Goal: Task Accomplishment & Management: Use online tool/utility

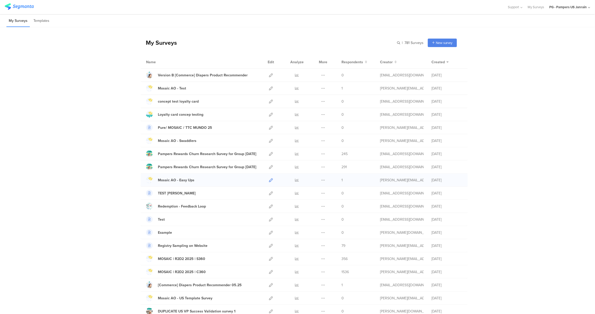
click at [269, 181] on icon at bounding box center [271, 180] width 4 height 4
click at [175, 180] on div "Mosaic AO - Easy Ups" at bounding box center [176, 179] width 37 height 5
click at [270, 180] on icon at bounding box center [271, 180] width 4 height 4
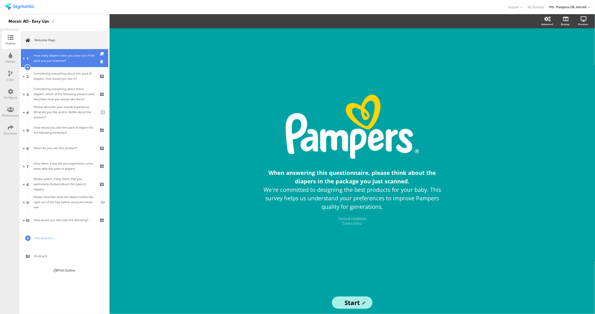
click at [66, 62] on div "How many diapers have you used out of the pack you just scanned?" at bounding box center [64, 58] width 61 height 10
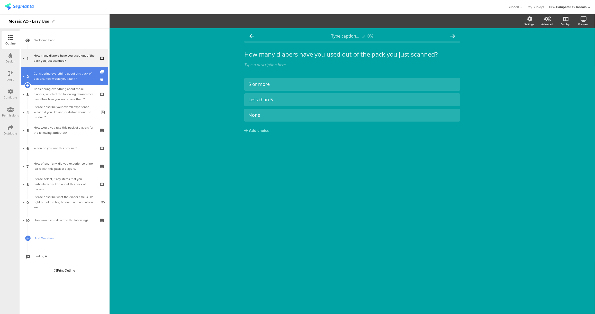
click at [71, 76] on div "Considering everything about this pack of diapers, how would you rate it?" at bounding box center [64, 76] width 61 height 10
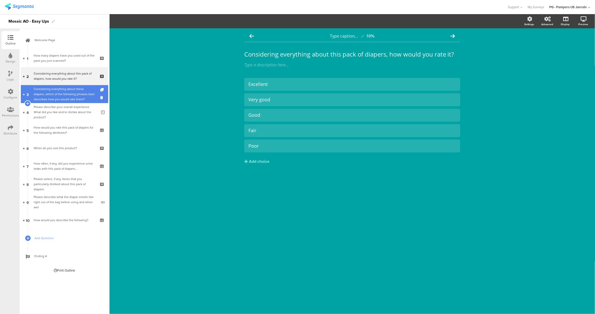
click at [66, 89] on div "Considering everything about these diapers, which of the following phrases best…" at bounding box center [64, 93] width 61 height 15
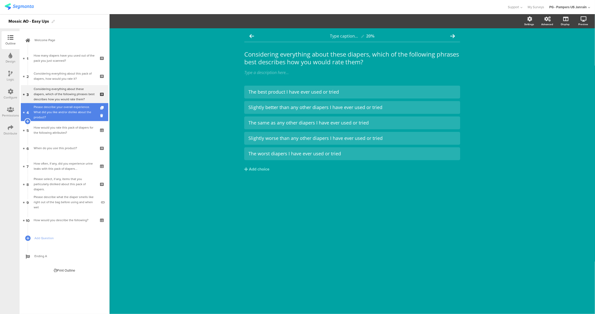
click at [65, 107] on div "Please describe your overall experience. What did you like and/or dislike about…" at bounding box center [65, 111] width 63 height 15
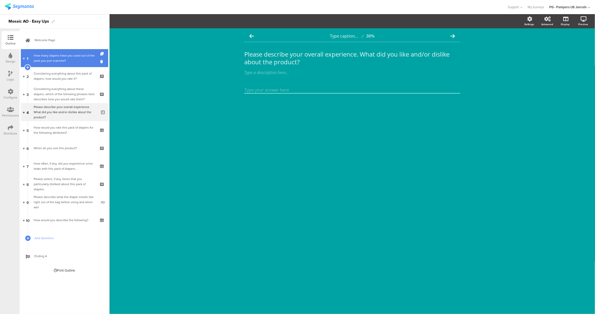
click at [63, 66] on link "1 How many diapers have you used out of the pack you just scanned?" at bounding box center [64, 58] width 87 height 18
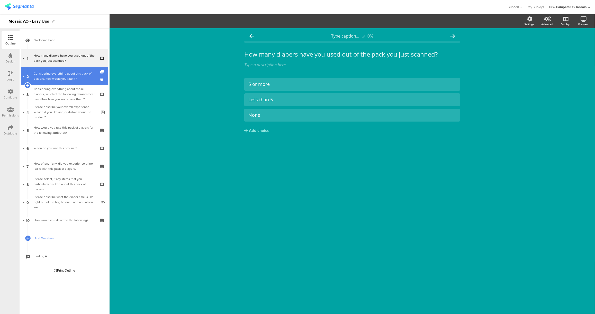
click at [62, 77] on div "Considering everything about this pack of diapers, how would you rate it?" at bounding box center [64, 76] width 61 height 10
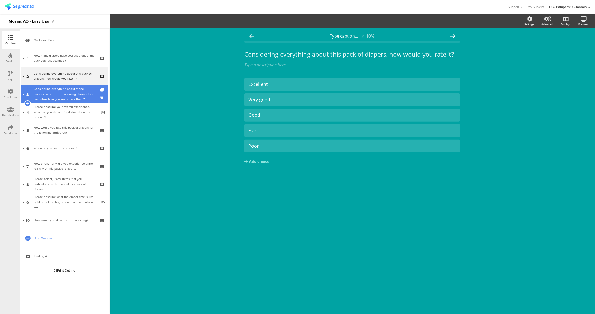
click at [62, 93] on div "Considering everything about these diapers, which of the following phrases best…" at bounding box center [64, 93] width 61 height 15
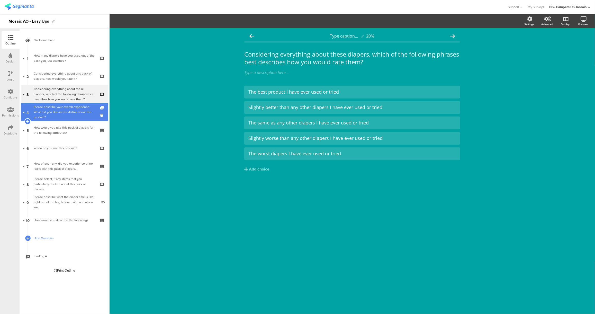
click at [59, 114] on div "Please describe your overall experience. What did you like and/or dislike about…" at bounding box center [65, 111] width 63 height 15
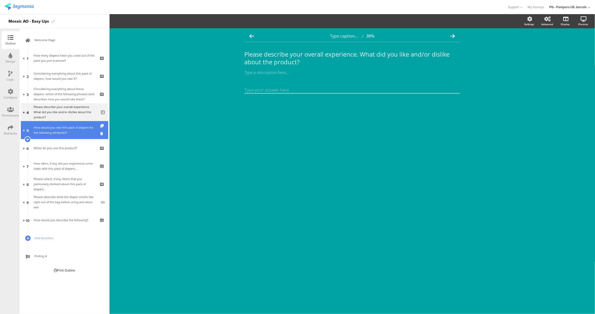
click at [62, 131] on div "How would you rate this pack of diapers for the following attributes?" at bounding box center [64, 130] width 61 height 10
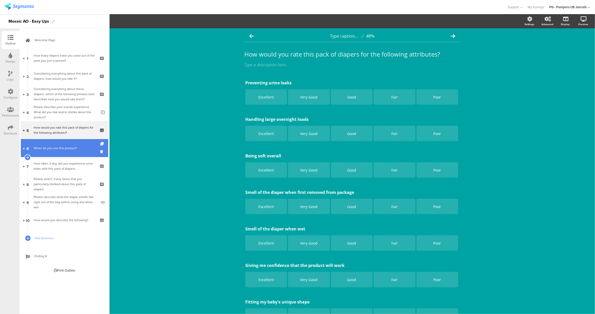
click at [57, 149] on div "When do you use this product?" at bounding box center [64, 148] width 61 height 5
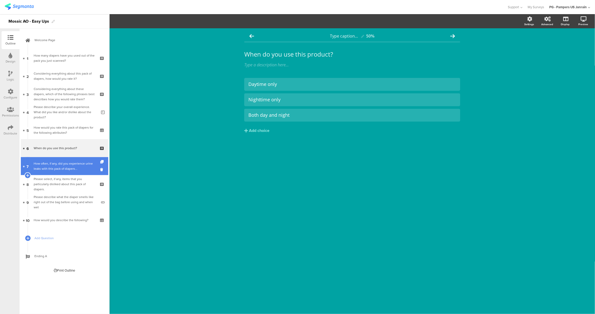
click at [58, 160] on link "7 How often, if any, did you experience urine leaks with this pack of diapers..." at bounding box center [64, 166] width 87 height 18
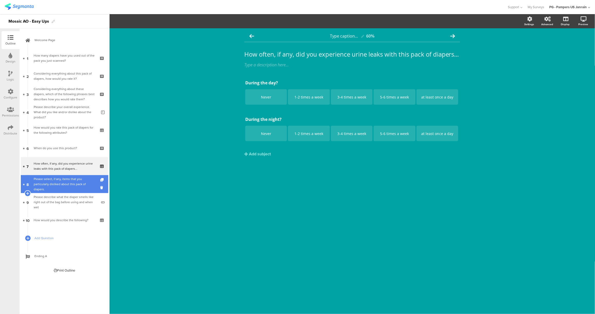
click at [69, 186] on div "Please select, if any, items that you particularly disliked about this pack of …" at bounding box center [64, 183] width 61 height 15
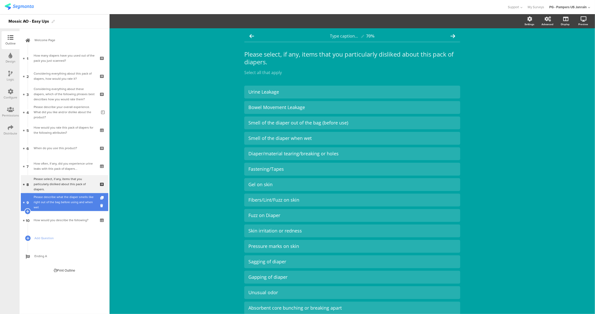
click at [67, 205] on div "Please describe what the diaper smells like right out of the bag before using a…" at bounding box center [65, 201] width 63 height 15
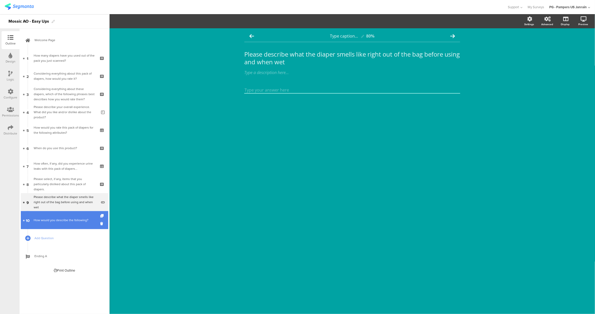
click at [52, 215] on link "10 How would you describe the following?" at bounding box center [64, 220] width 87 height 18
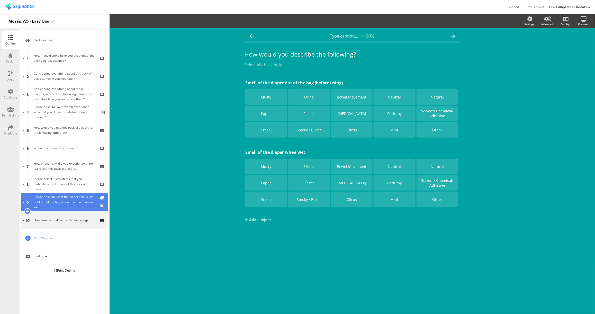
click at [55, 198] on div "Please describe what the diaper smells like right out of the bag before using a…" at bounding box center [65, 201] width 63 height 15
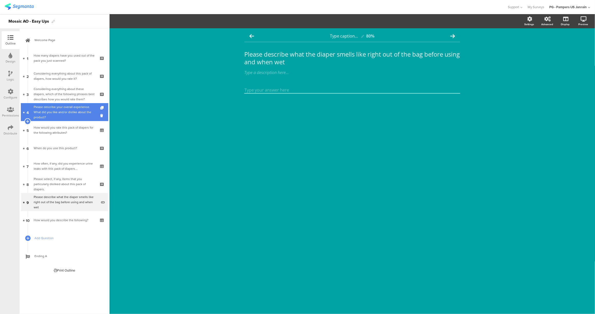
click at [61, 105] on link "4 Please describe your overall experience. What did you like and/or dislike abo…" at bounding box center [64, 112] width 87 height 18
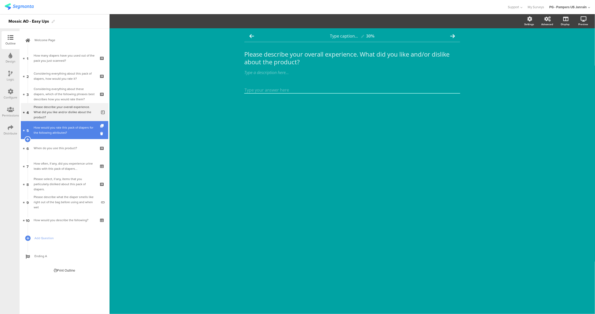
click at [59, 128] on div "How would you rate this pack of diapers for the following attributes?" at bounding box center [64, 130] width 61 height 10
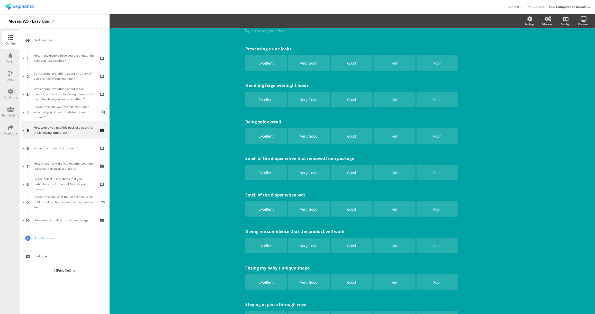
scroll to position [119, 0]
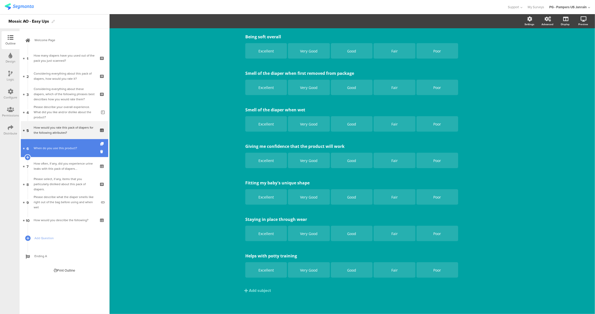
click at [62, 152] on link "6 When do you use this product?" at bounding box center [64, 148] width 87 height 18
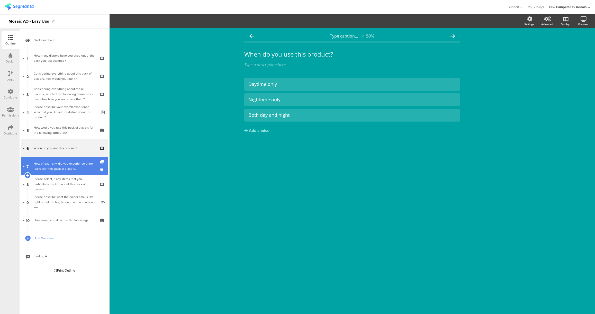
click at [80, 170] on div "How often, if any, did you experience urine leaks with this pack of diapers..." at bounding box center [64, 166] width 61 height 10
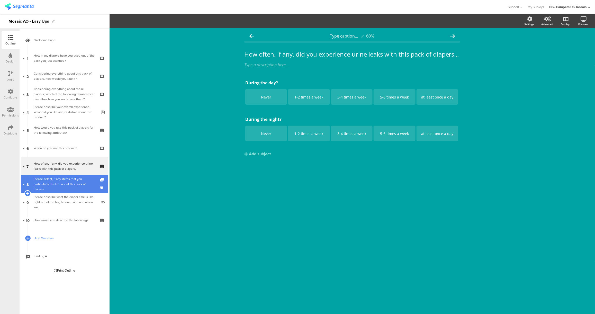
click at [75, 182] on div "Please select, if any, items that you particularly disliked about this pack of …" at bounding box center [64, 183] width 61 height 15
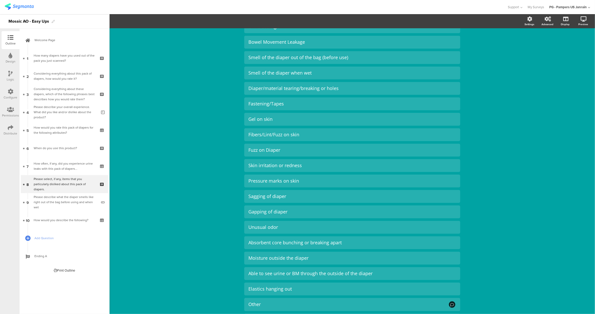
scroll to position [114, 0]
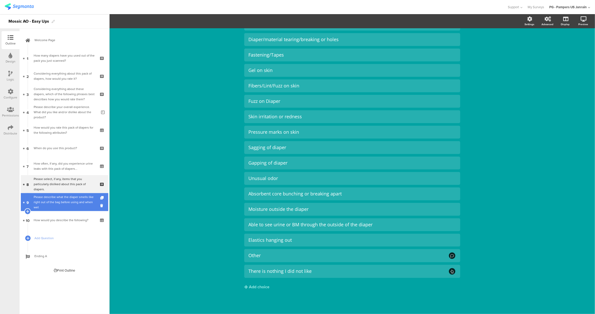
click at [46, 198] on div "Please describe what the diaper smells like right out of the bag before using a…" at bounding box center [65, 201] width 63 height 15
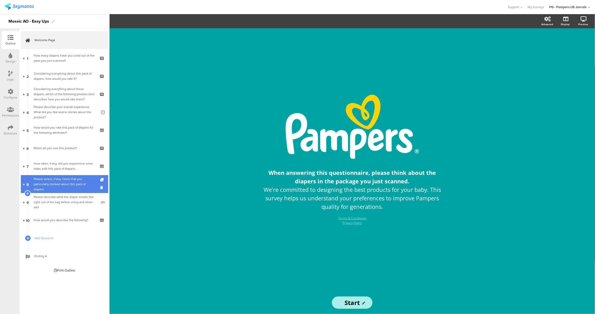
click at [77, 184] on div "Please select, if any, items that you particularly disliked about this pack of …" at bounding box center [64, 183] width 61 height 15
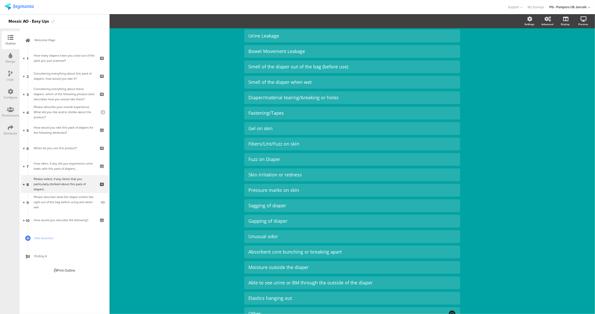
scroll to position [114, 0]
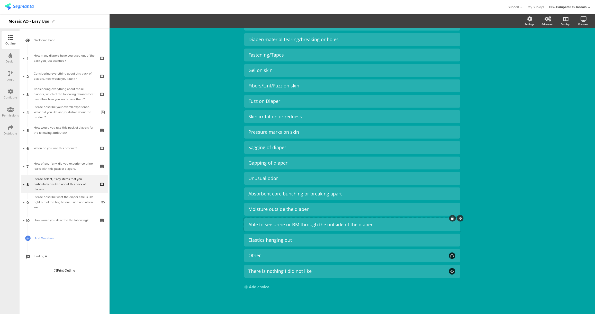
click at [294, 226] on div "Able to see urine or BM through the outside of the diaper" at bounding box center [352, 225] width 208 height 6
click at [521, 188] on div "Type caption... 70% Please select, if any, items that you particularly disliked…" at bounding box center [352, 114] width 485 height 400
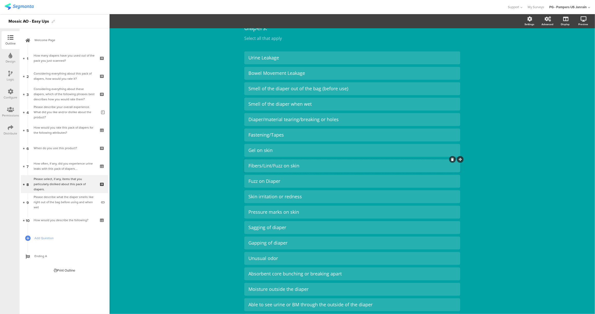
scroll to position [0, 0]
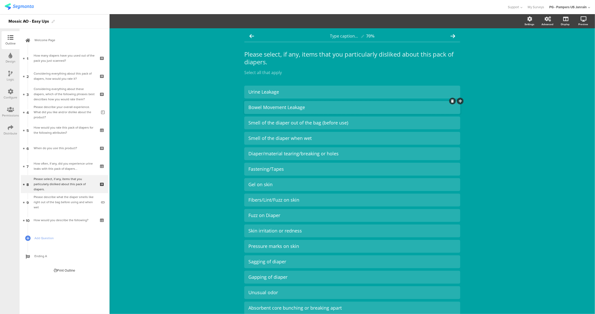
click at [287, 106] on div "Bowel Movement Leakage" at bounding box center [352, 107] width 208 height 6
click at [261, 91] on div "Urine Leakage" at bounding box center [352, 92] width 208 height 6
click at [221, 135] on div "Type caption... 70% Please select, if any, items that you particularly disliked…" at bounding box center [352, 228] width 485 height 400
click at [55, 206] on div "Please describe what the diaper smells like right out of the bag before using a…" at bounding box center [65, 201] width 63 height 15
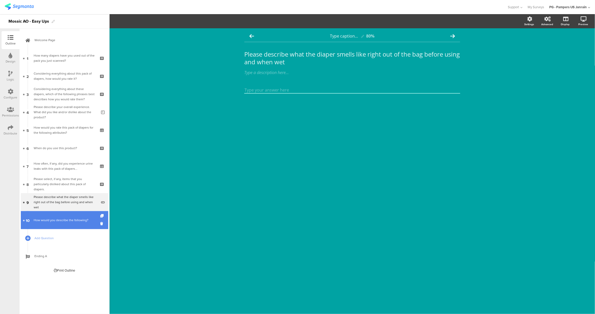
click at [49, 217] on div "How would you describe the following?" at bounding box center [64, 219] width 61 height 5
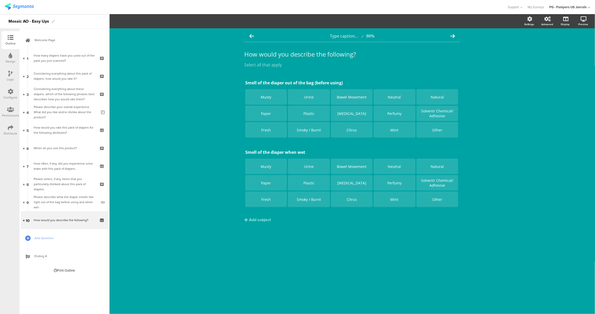
click at [170, 178] on div "Type caption... 90% How would you describe the following? How would you describ…" at bounding box center [352, 171] width 485 height 286
click at [80, 206] on div "Please describe what the diaper smells like right out of the bag before using a…" at bounding box center [65, 201] width 63 height 15
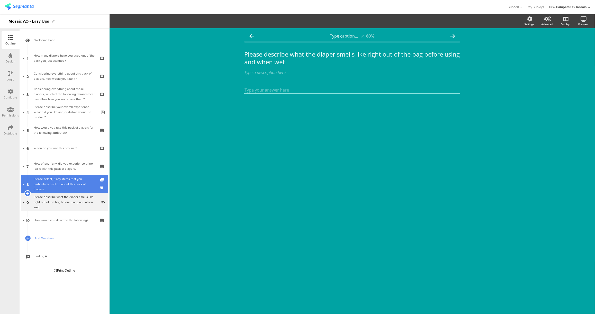
click at [55, 188] on div "Please select, if any, items that you particularly disliked about this pack of …" at bounding box center [64, 183] width 61 height 15
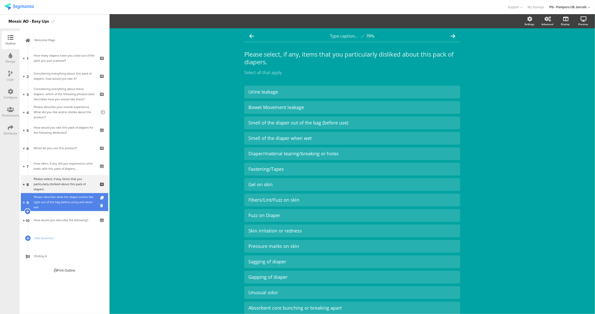
click at [54, 199] on div "Please describe what the diaper smells like right out of the bag before using a…" at bounding box center [65, 201] width 63 height 15
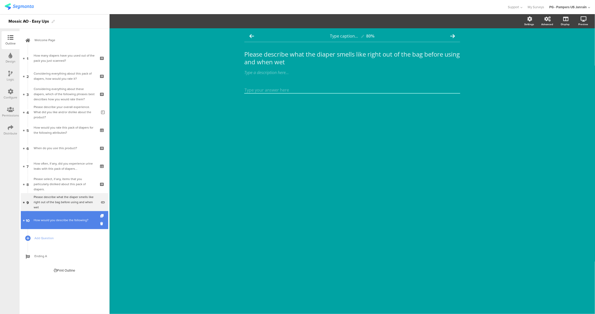
click at [68, 220] on div "How would you describe the following?" at bounding box center [64, 219] width 61 height 5
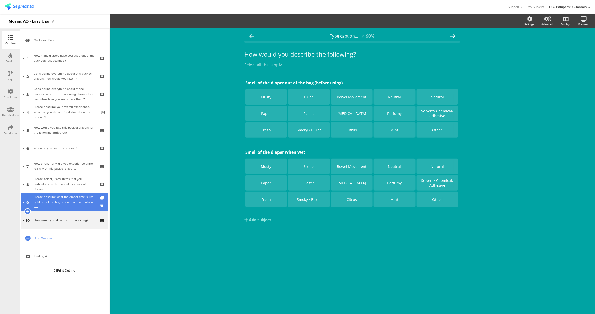
click at [43, 206] on div "Please describe what the diaper smells like right out of the bag before using a…" at bounding box center [65, 201] width 63 height 15
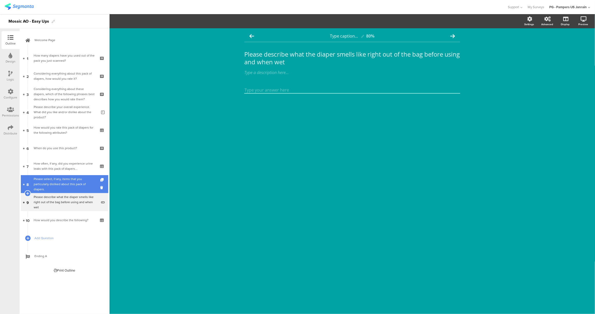
click at [49, 182] on div "Please select, if any, items that you particularly disliked about this pack of …" at bounding box center [64, 183] width 61 height 15
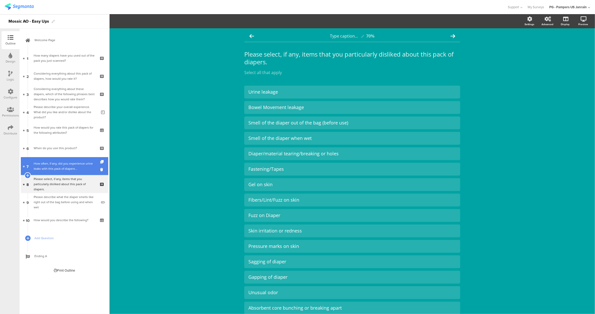
click at [49, 172] on link "7 How often, if any, did you experience urine leaks with this pack of diapers..." at bounding box center [64, 166] width 87 height 18
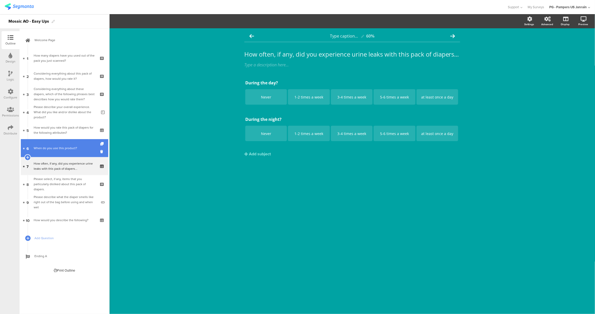
click at [47, 144] on link "6 When do you use this product?" at bounding box center [64, 148] width 87 height 18
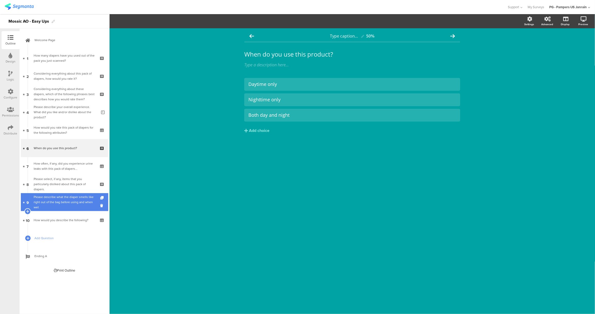
click at [53, 208] on link "9 Please describe what the diaper smells like right out of the bag before using…" at bounding box center [64, 202] width 87 height 18
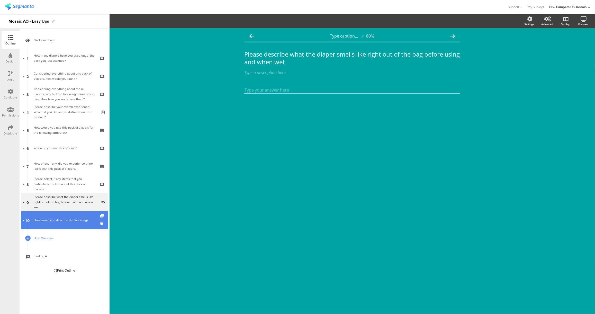
click at [51, 219] on div "How would you describe the following?" at bounding box center [64, 219] width 61 height 5
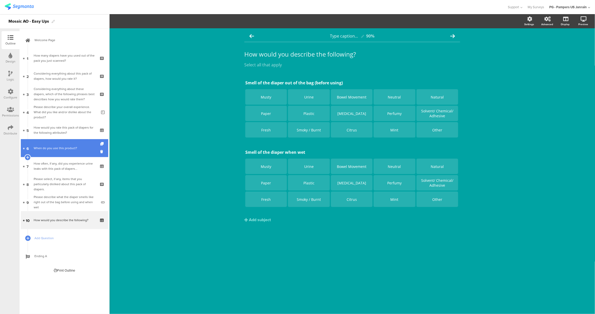
click at [47, 145] on link "6 When do you use this product?" at bounding box center [64, 148] width 87 height 18
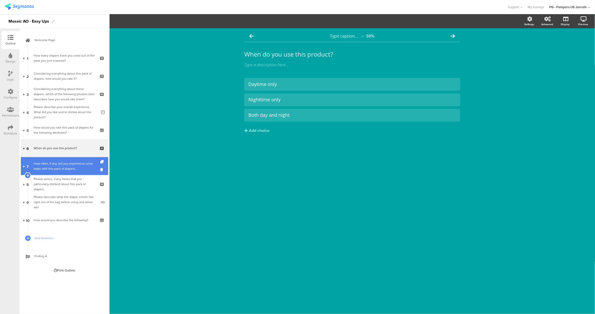
click at [55, 166] on div "How often, if any, did you experience urine leaks with this pack of diapers..." at bounding box center [64, 166] width 61 height 10
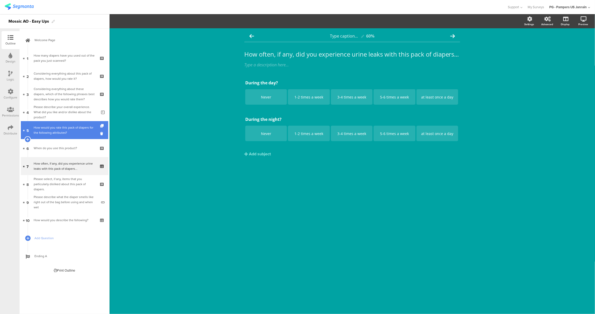
click at [46, 134] on div "How would you rate this pack of diapers for the following attributes?" at bounding box center [64, 130] width 61 height 10
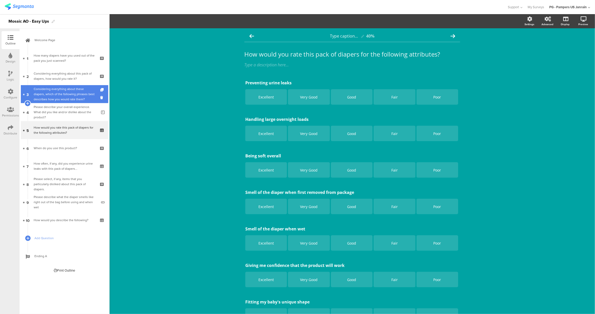
click at [71, 94] on div "Considering everything about these diapers, which of the following phrases best…" at bounding box center [64, 93] width 61 height 15
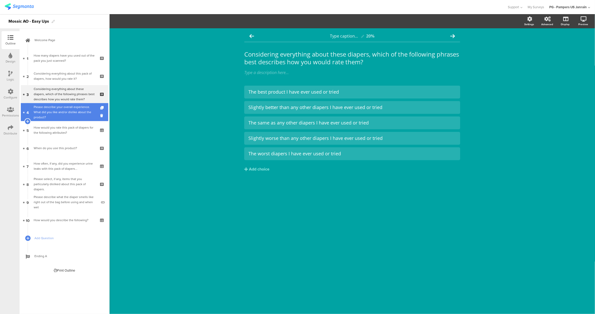
click at [66, 106] on link "4 Please describe your overall experience. What did you like and/or dislike abo…" at bounding box center [64, 112] width 87 height 18
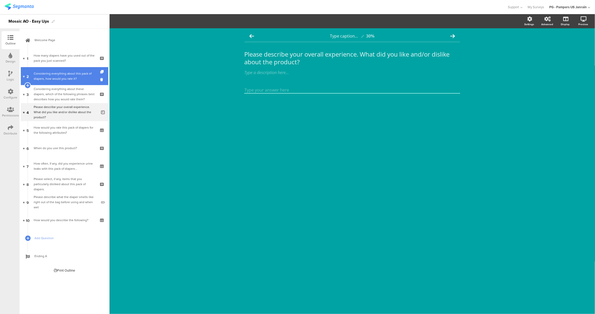
click at [51, 77] on div "Considering everything about this pack of diapers, how would you rate it?" at bounding box center [64, 76] width 61 height 10
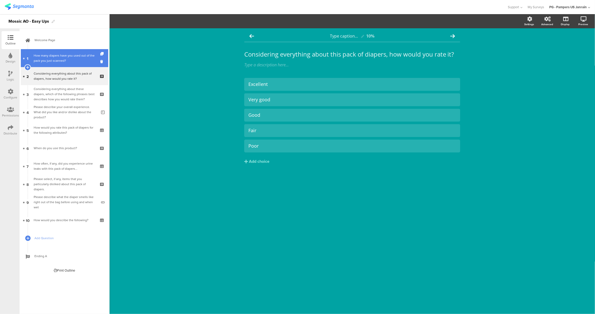
click at [49, 53] on div "How many diapers have you used out of the pack you just scanned?" at bounding box center [64, 58] width 61 height 10
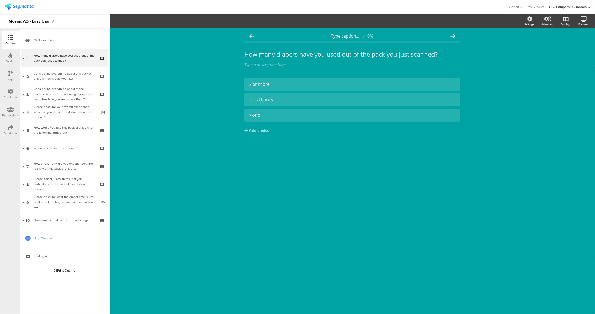
click at [10, 79] on div "Logic" at bounding box center [10, 79] width 7 height 5
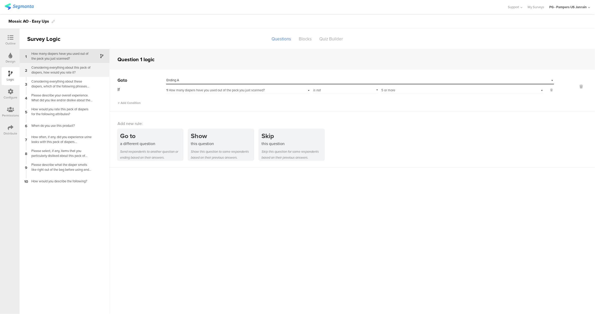
click at [45, 69] on div "Considering everything about this pack of diapers, how would you rate it?" at bounding box center [60, 70] width 64 height 10
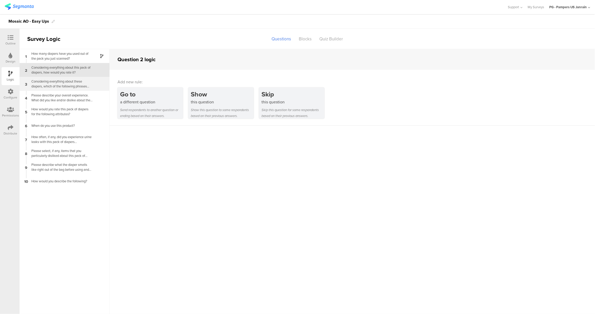
click at [50, 83] on div "Considering everything about these diapers, which of the following phrases best…" at bounding box center [60, 84] width 64 height 10
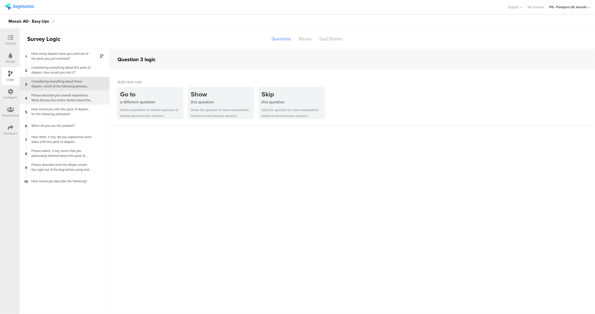
click at [51, 96] on div "Please describe your overall experience. What did you like and/or dislike about…" at bounding box center [60, 98] width 64 height 10
click at [50, 103] on div "4 Please describe your overall experience. What did you like and/or dislike abo…" at bounding box center [65, 98] width 90 height 14
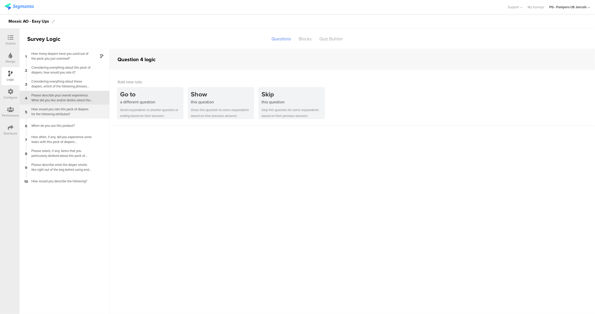
click at [50, 110] on div "How would you rate this pack of diapers for the following attributes?" at bounding box center [60, 112] width 64 height 10
click at [52, 123] on div "When do you use this product?" at bounding box center [60, 125] width 64 height 5
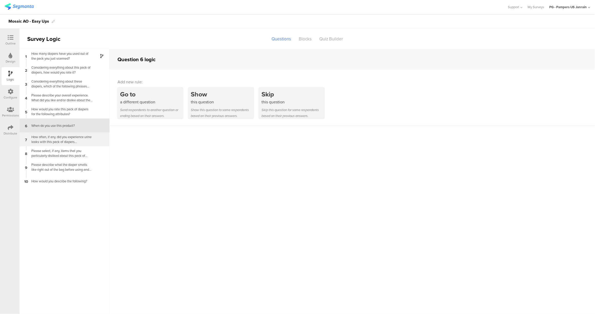
click at [52, 137] on div "How often, if any, did you experience urine leaks with this pack of diapers..." at bounding box center [60, 139] width 64 height 10
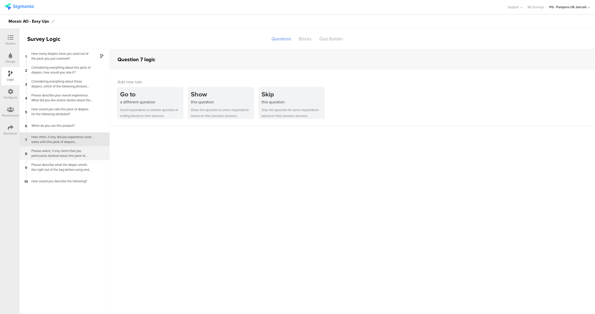
click at [55, 149] on div "Please select, if any, items that you particularly disliked about this pack of …" at bounding box center [60, 153] width 64 height 10
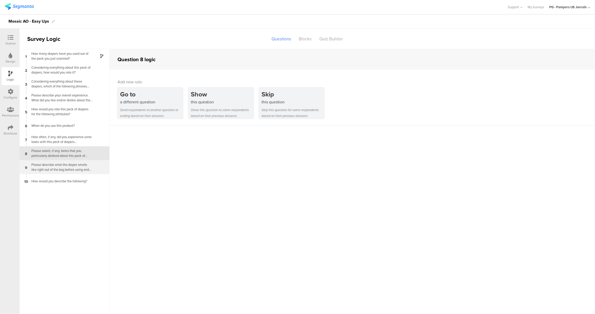
click at [55, 165] on div "Please describe what the diaper smells like right out of the bag before using a…" at bounding box center [60, 167] width 64 height 10
click at [54, 179] on div "How would you describe the following?" at bounding box center [60, 181] width 64 height 5
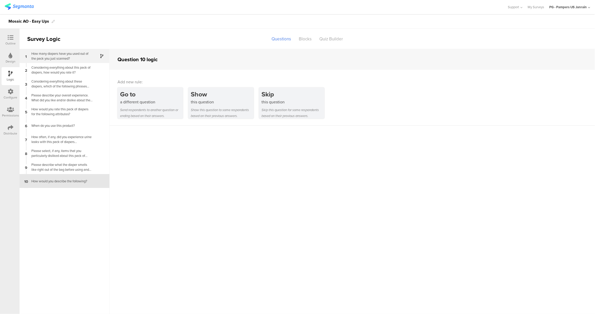
click at [41, 55] on div "How many diapers have you used out of the pack you just scanned?" at bounding box center [60, 56] width 64 height 10
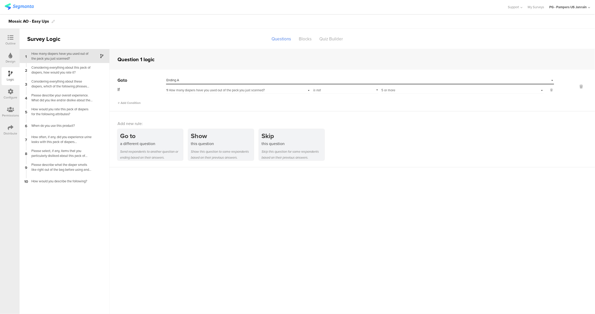
click at [4, 32] on div "Outline" at bounding box center [11, 40] width 18 height 18
